Goal: Find contact information: Find contact information

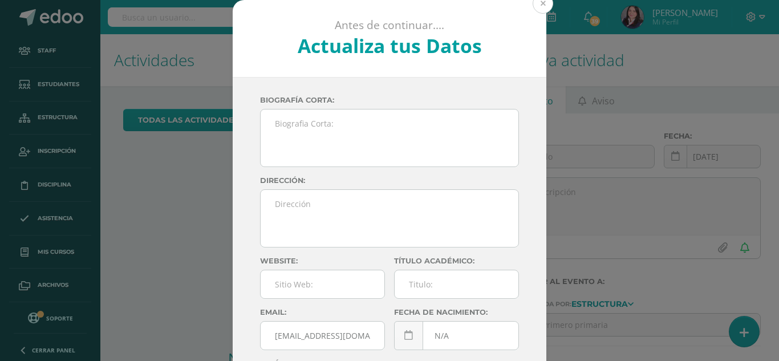
click at [547, 1] on button at bounding box center [543, 3] width 21 height 21
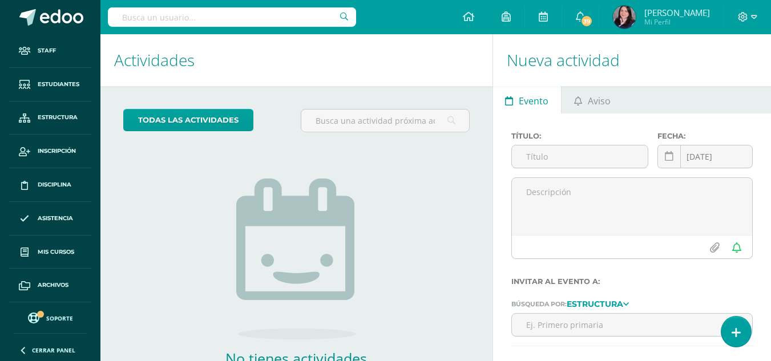
click at [233, 14] on input "text" at bounding box center [232, 16] width 248 height 19
type input "[PERSON_NAME] cec"
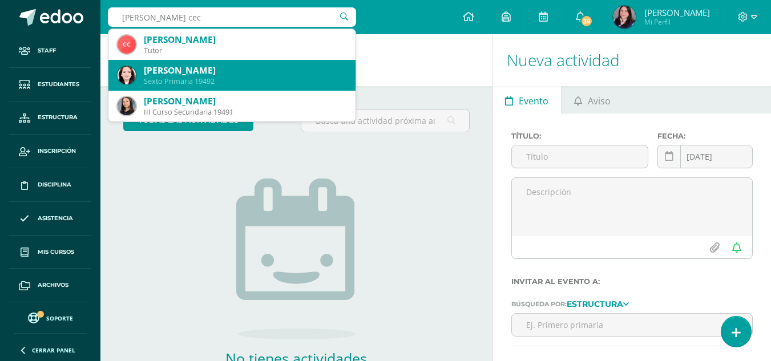
click at [243, 75] on div "Ximena Herrera Ceciliano" at bounding box center [245, 70] width 203 height 12
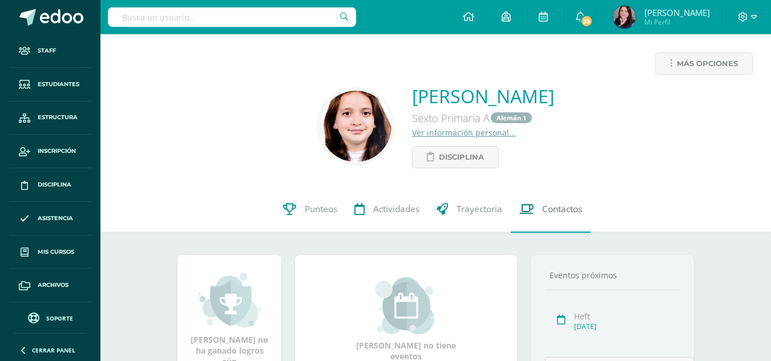
click at [561, 212] on span "Contactos" at bounding box center [562, 210] width 40 height 12
click at [562, 207] on span "Contactos" at bounding box center [562, 210] width 40 height 12
click at [565, 211] on span "Contactos" at bounding box center [562, 210] width 40 height 12
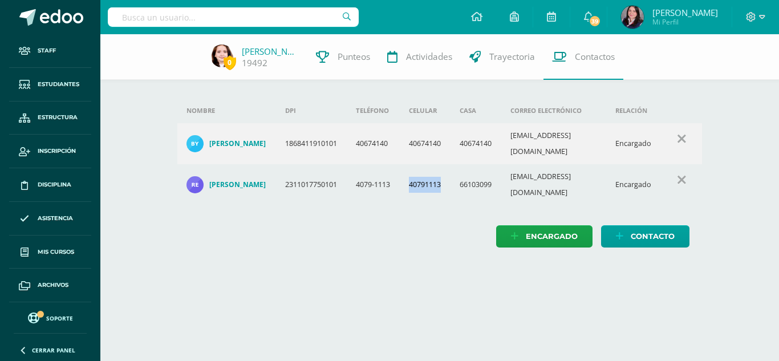
drag, startPoint x: 411, startPoint y: 175, endPoint x: 453, endPoint y: 180, distance: 42.0
click at [451, 180] on td "40791113" at bounding box center [425, 184] width 51 height 41
copy td "40791113"
click at [227, 180] on h4 "Rebeca Ceciliano Valverde" at bounding box center [237, 184] width 56 height 9
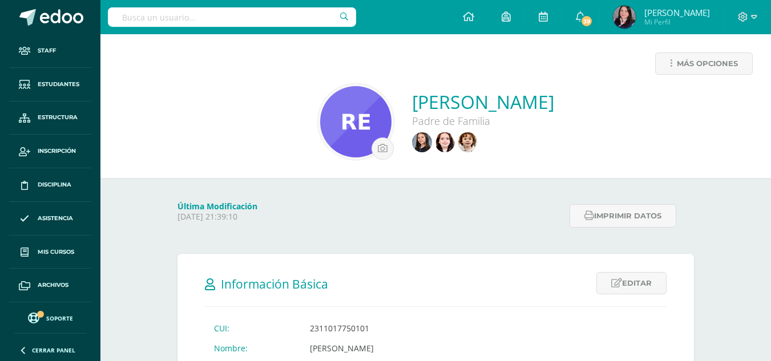
click at [225, 17] on input "text" at bounding box center [232, 16] width 248 height 19
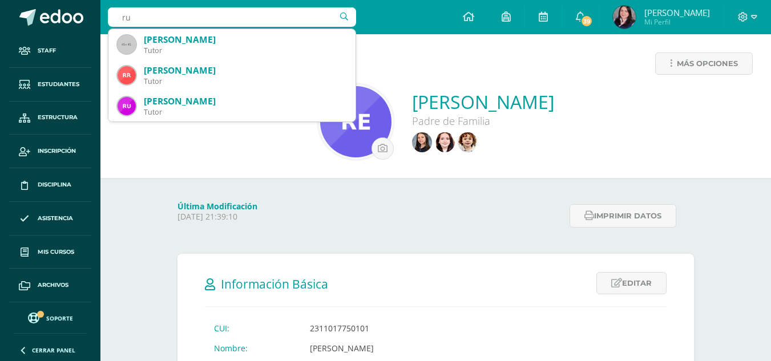
type input "r"
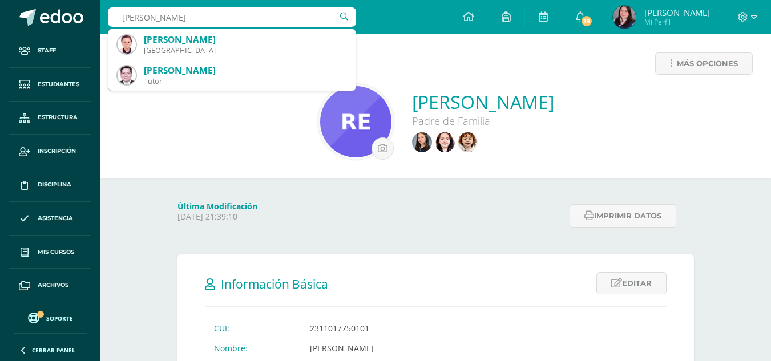
drag, startPoint x: 165, startPoint y: 18, endPoint x: 148, endPoint y: 18, distance: 16.6
click at [148, 18] on input "mateo ruiz" at bounding box center [232, 16] width 248 height 19
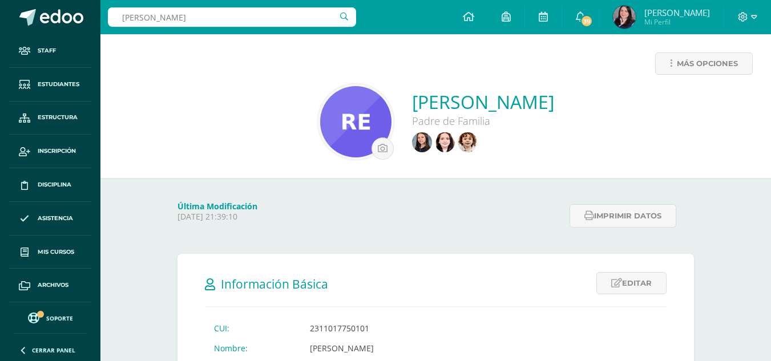
click at [183, 17] on input "mateo ruiz garcia" at bounding box center [232, 16] width 248 height 19
click at [157, 19] on input "mateo ruiz garcía" at bounding box center [232, 16] width 248 height 19
type input "mateo ruíz garcía"
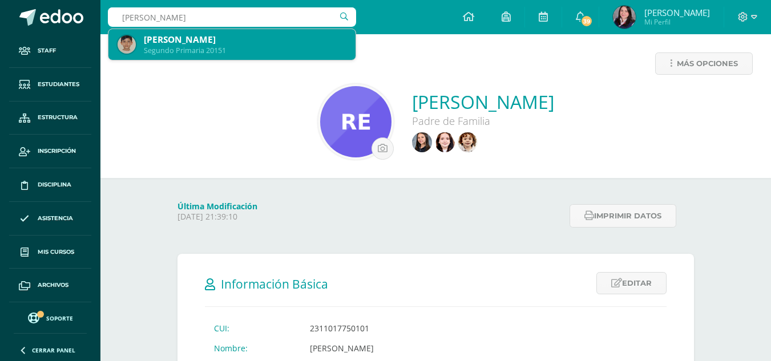
click at [211, 43] on div "[PERSON_NAME]" at bounding box center [245, 40] width 203 height 12
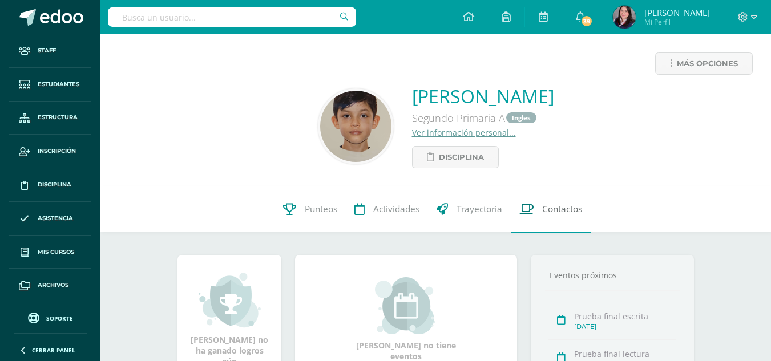
click at [544, 213] on span "Contactos" at bounding box center [562, 210] width 40 height 12
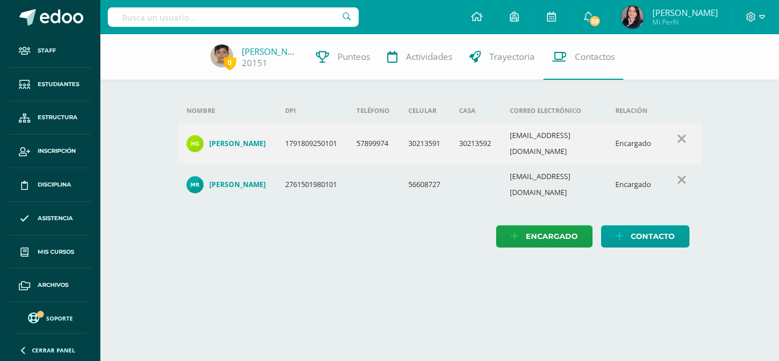
drag, startPoint x: 515, startPoint y: 138, endPoint x: 626, endPoint y: 139, distance: 110.7
click at [626, 139] on tr "[PERSON_NAME] 1791809250101 57899974 30213591 30213592 [EMAIL_ADDRESS][DOMAIN_N…" at bounding box center [440, 143] width 526 height 41
copy tr "[EMAIL_ADDRESS][DOMAIN_NAME] E"
